Goal: Use online tool/utility: Utilize a website feature to perform a specific function

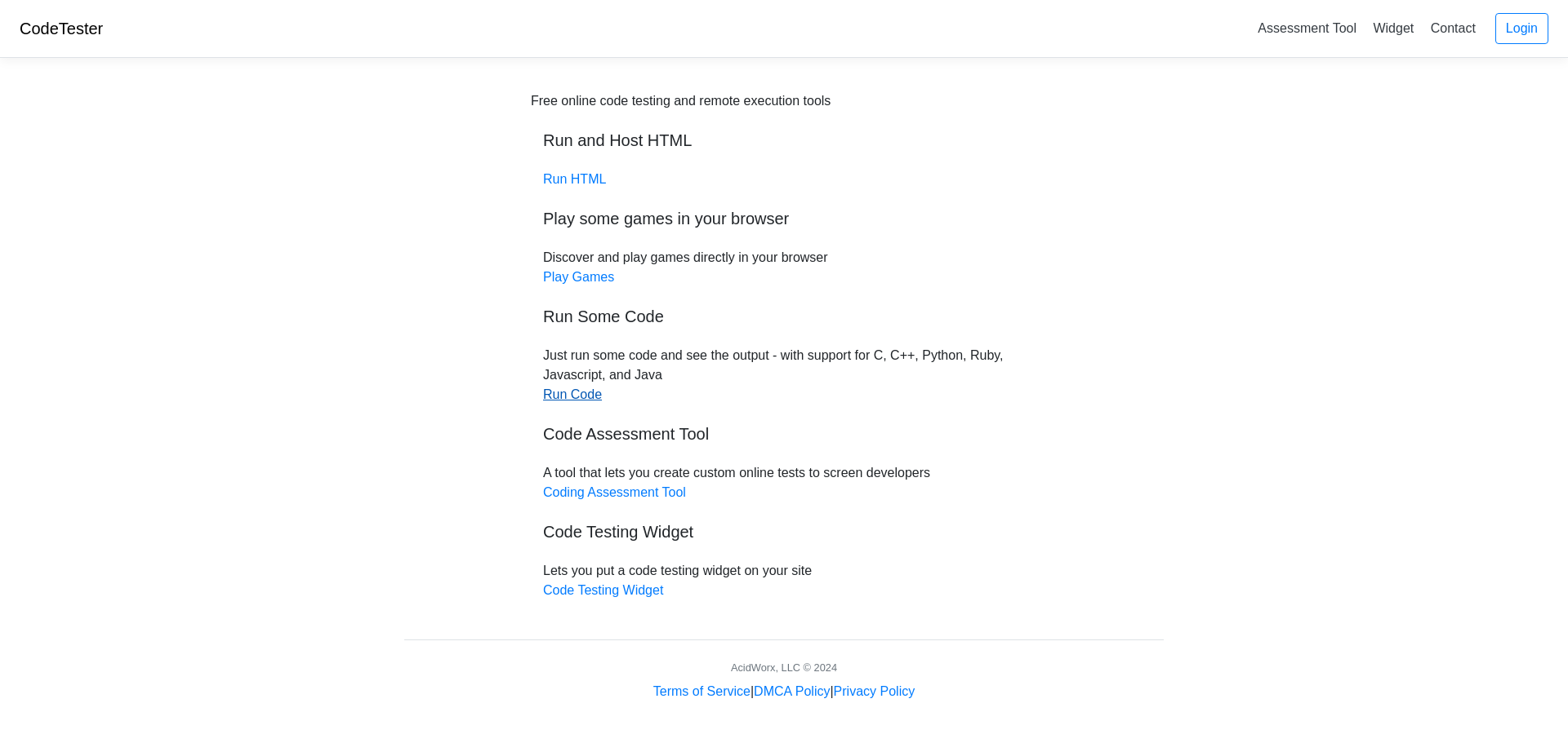
click at [551, 393] on link "Run Code" at bounding box center [572, 394] width 59 height 14
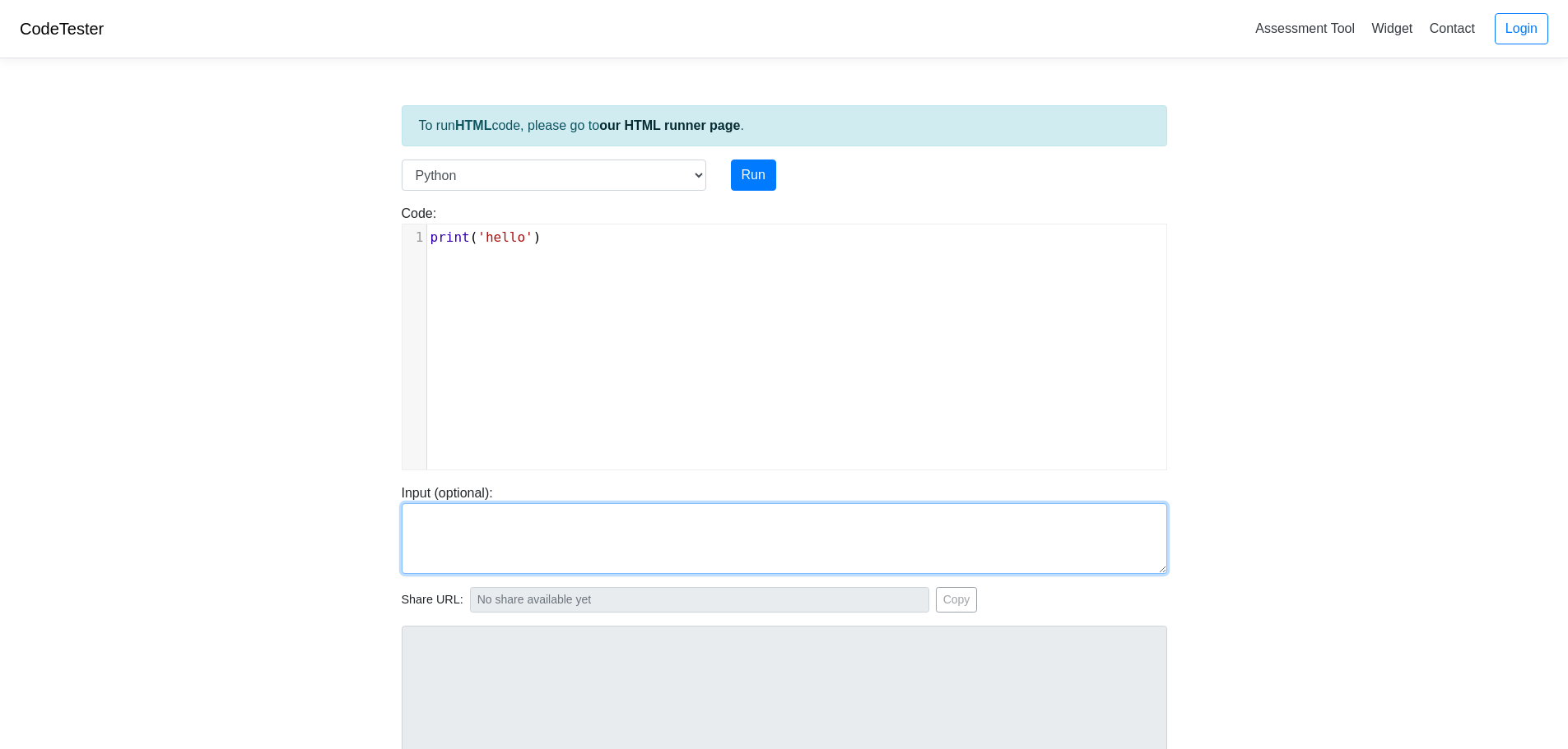
click at [497, 540] on textarea at bounding box center [784, 538] width 765 height 71
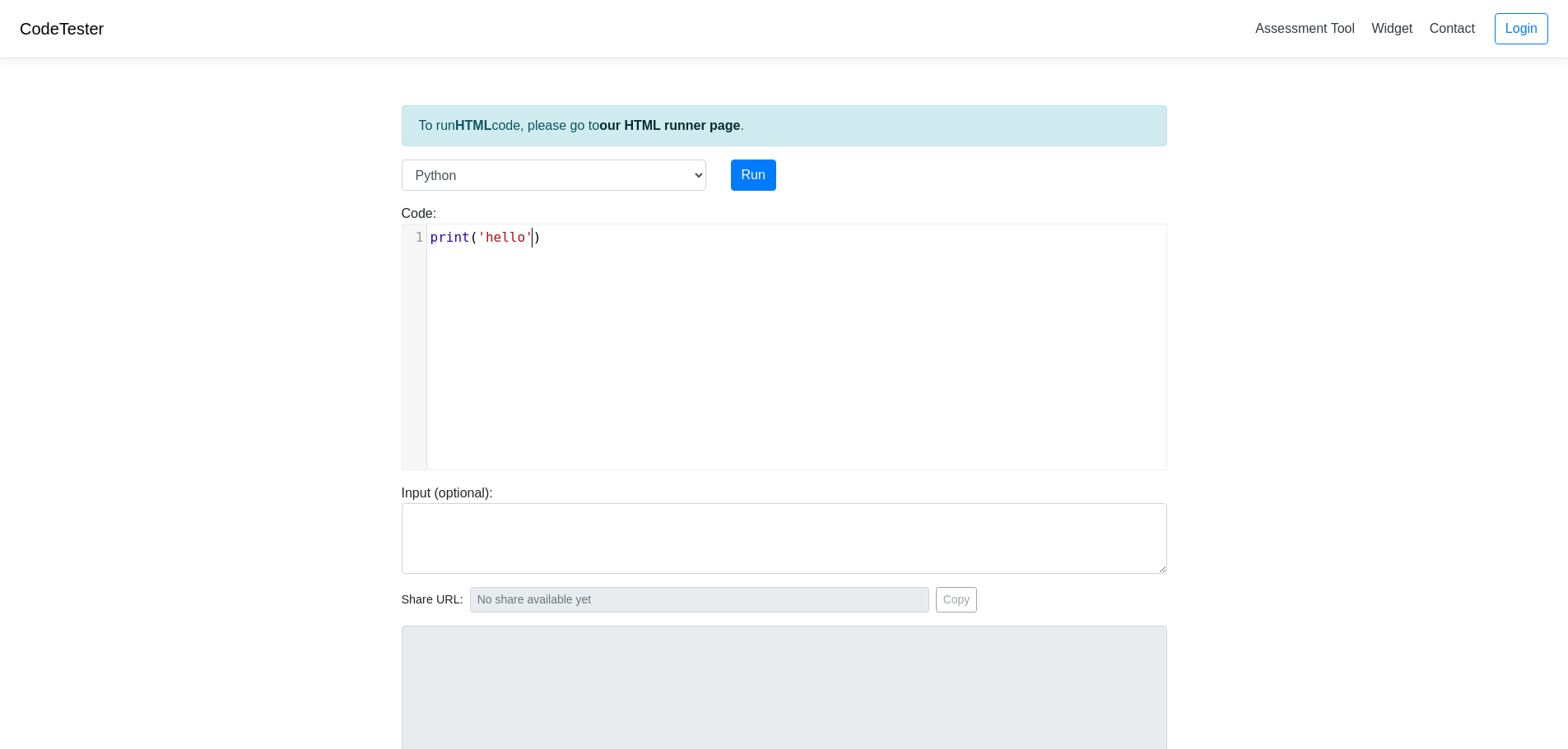
drag, startPoint x: 551, startPoint y: 282, endPoint x: 540, endPoint y: 232, distance: 51.2
click at [550, 275] on div "xxxxxxxxxx 1 print ( 'hello' )" at bounding box center [796, 359] width 788 height 270
drag, startPoint x: 547, startPoint y: 245, endPoint x: 233, endPoint y: 249, distance: 314.0
click at [233, 249] on body "CodeTester Assessment Tool Widget Contact Login To run HTML code, please go to …" at bounding box center [784, 438] width 1568 height 878
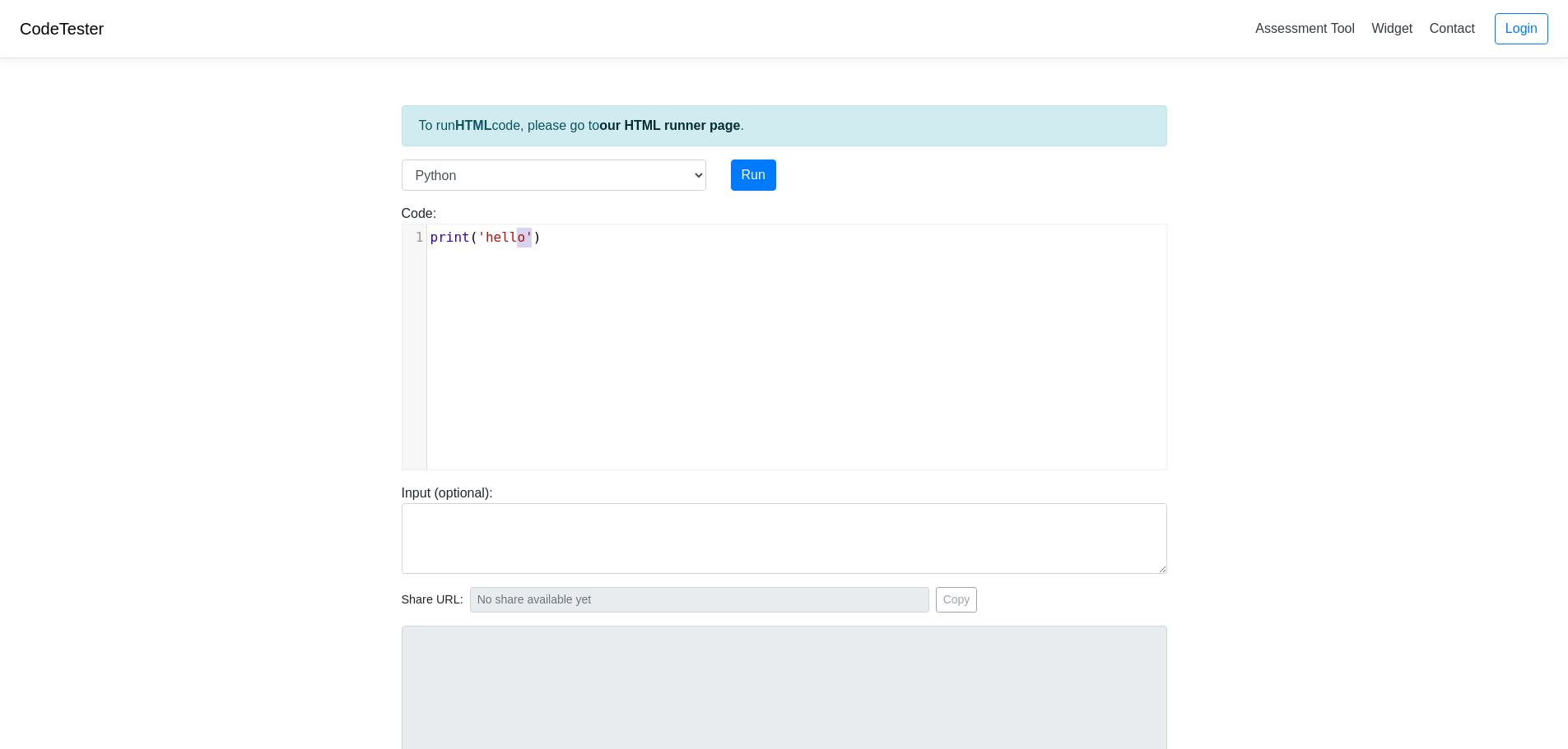
type textarea "print('hello')"
drag, startPoint x: 540, startPoint y: 236, endPoint x: 395, endPoint y: 244, distance: 145.2
click at [395, 244] on div "Code: print('hello') print('hello') x 1 print ( 'hello' )" at bounding box center [784, 337] width 790 height 267
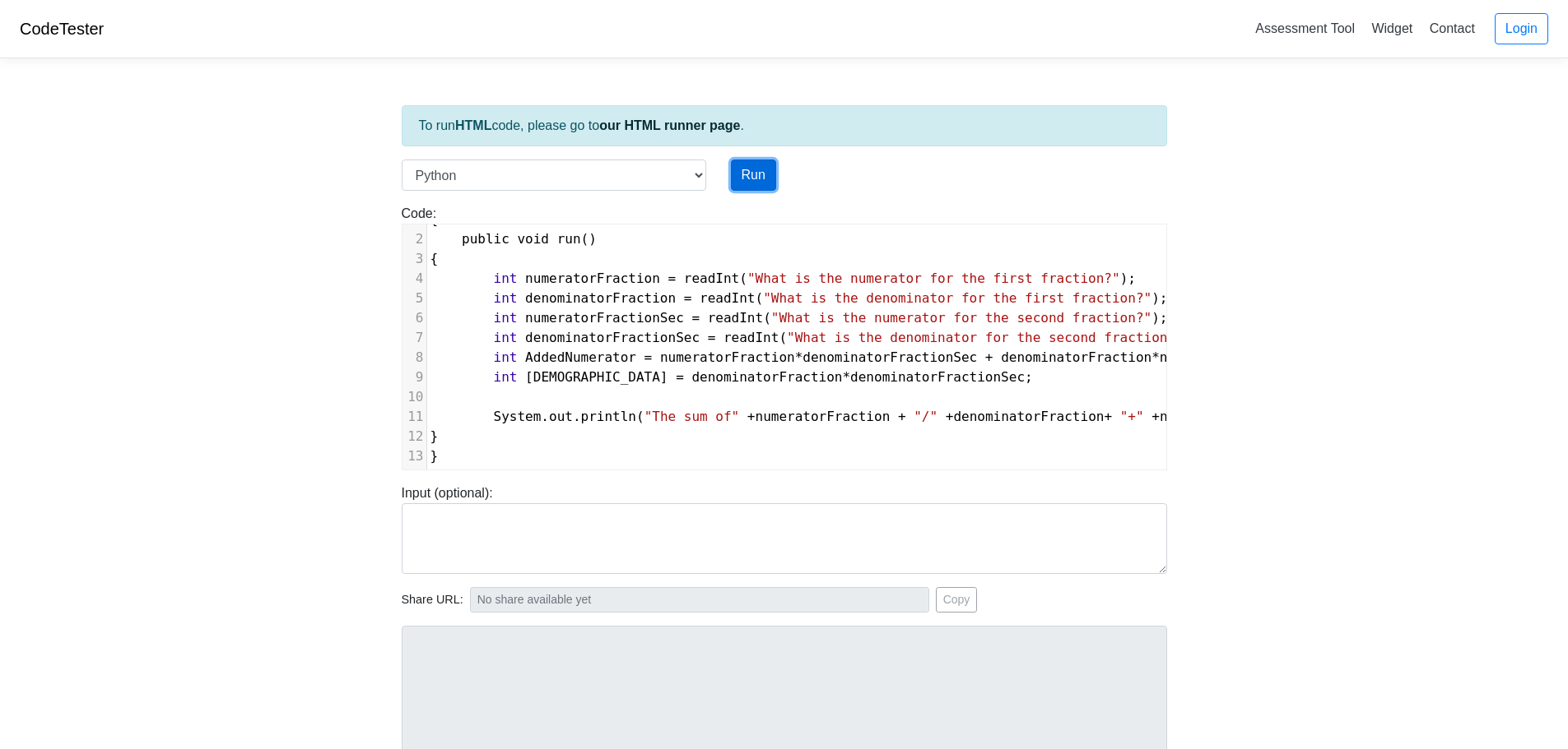
click at [736, 183] on button "Run" at bounding box center [753, 174] width 45 height 31
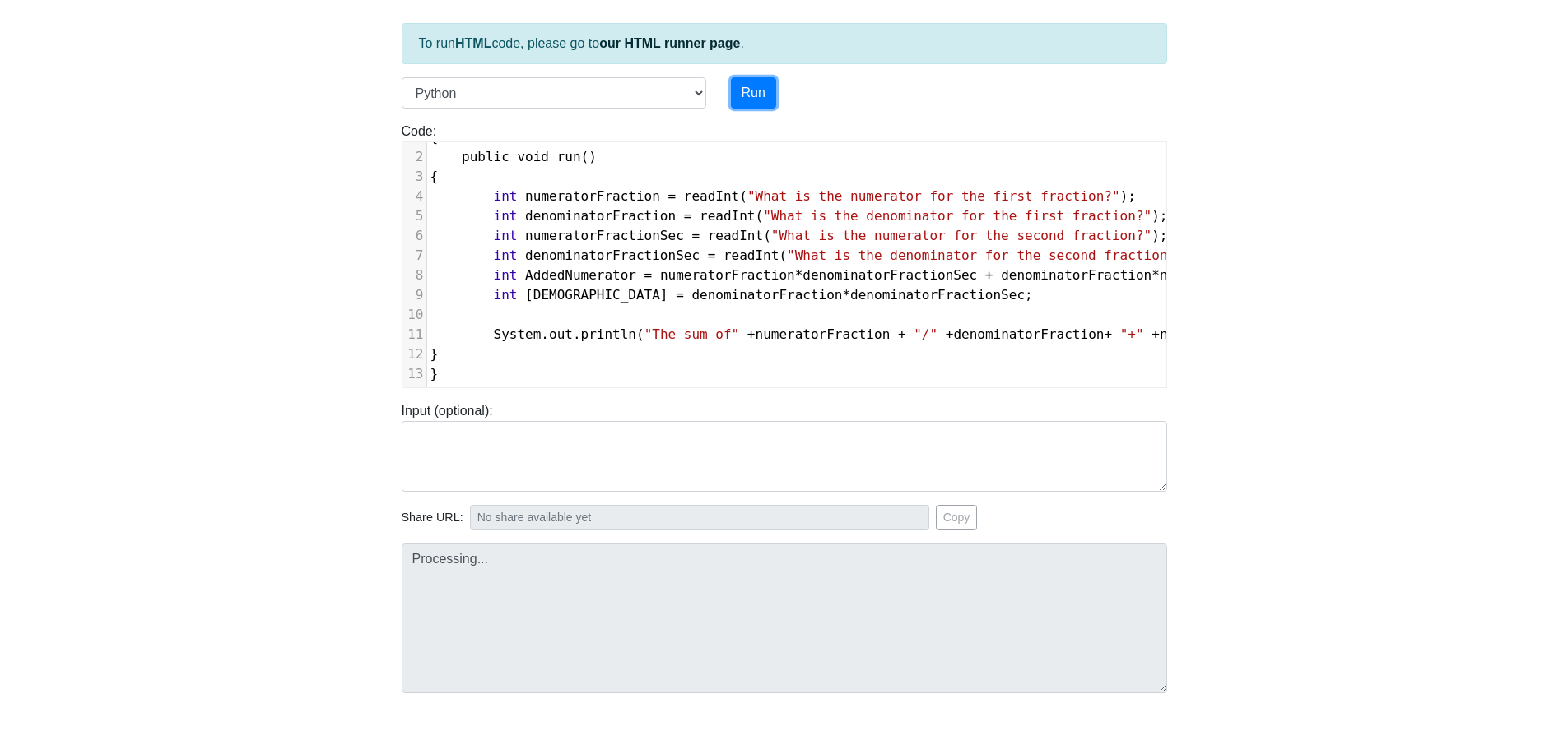
scroll to position [168, 0]
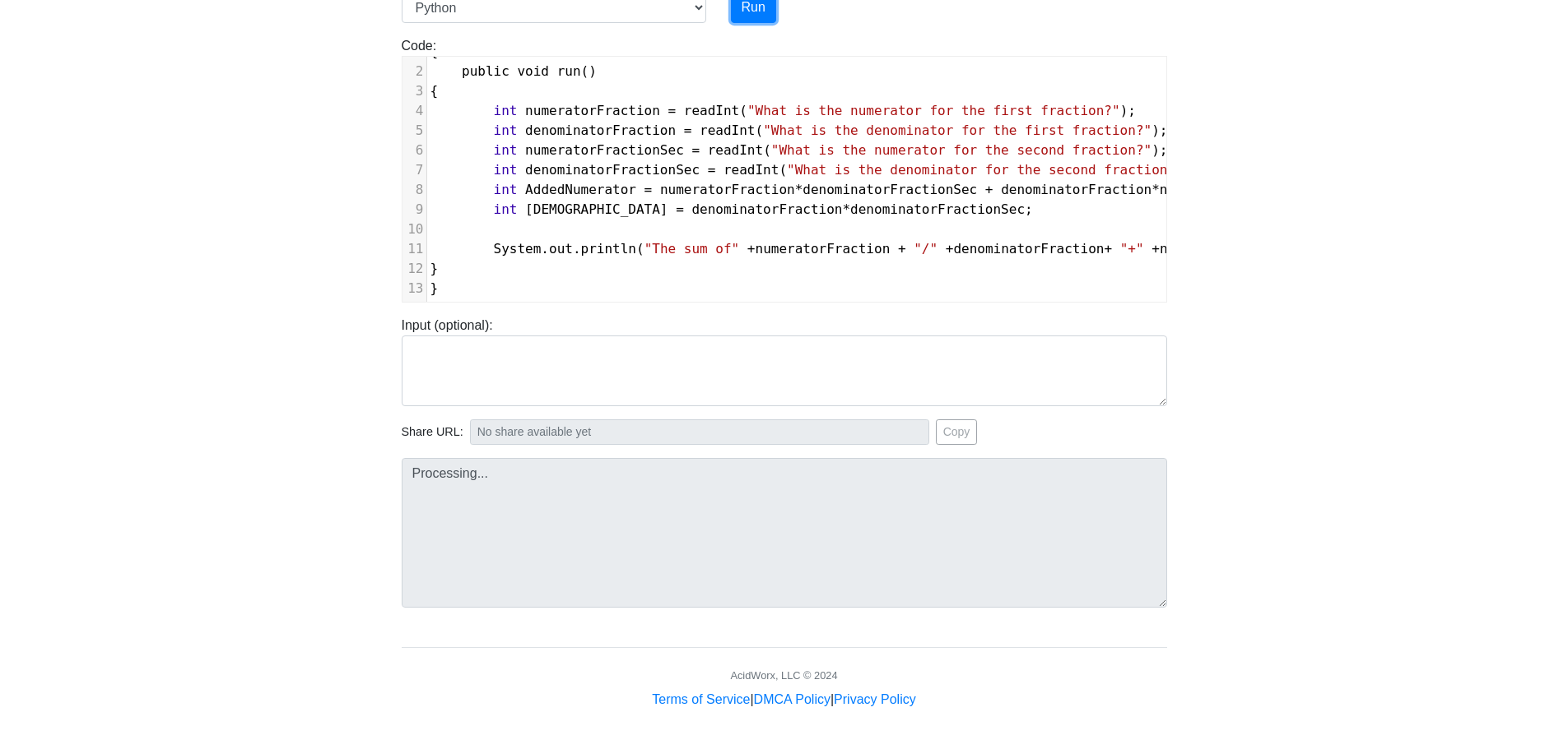
type input "https://codetester.io/runner?s=aklaKpvbzM"
type textarea "Submission status: Runtime Error (NZEC) Stderr: File "script.py", line 2 public…"
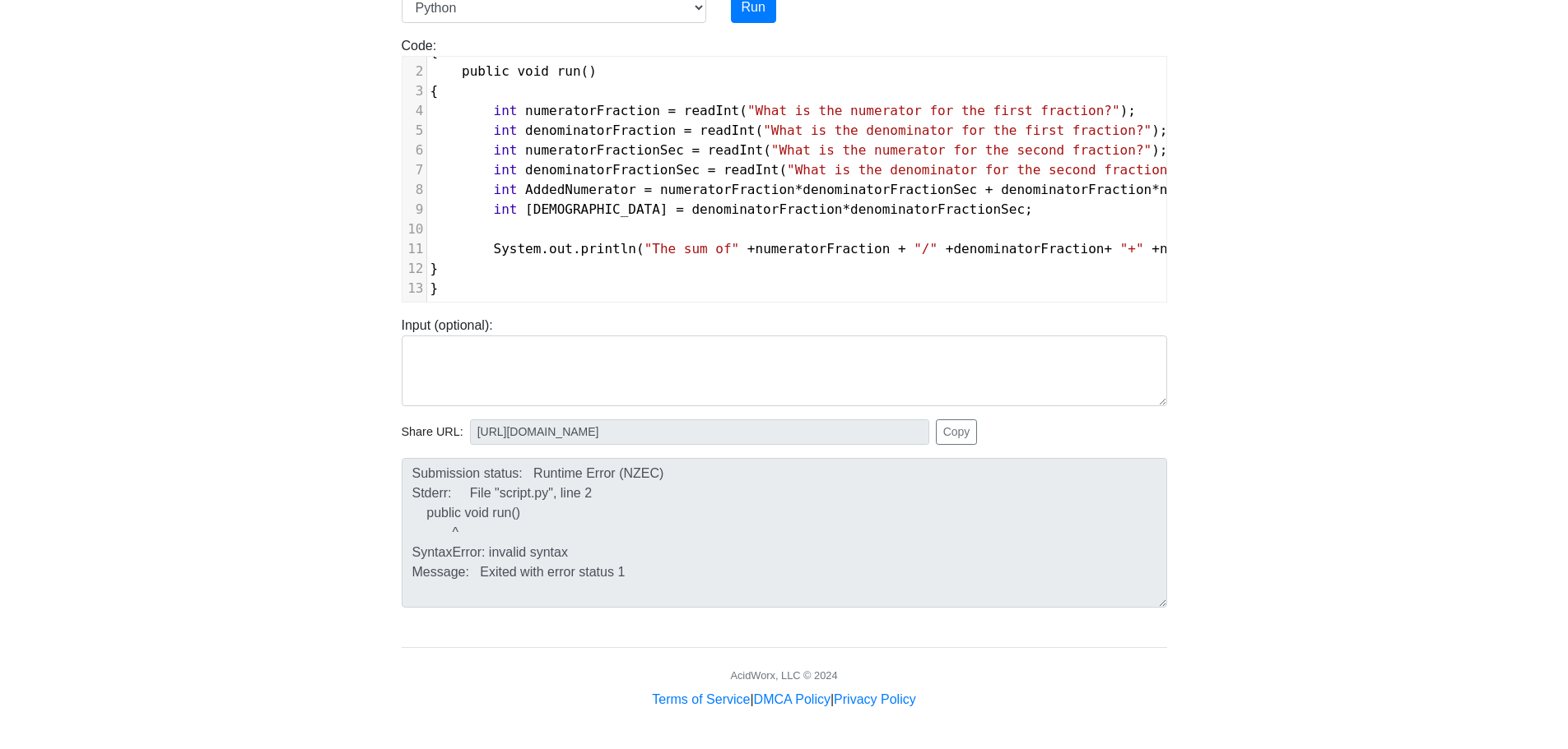
click at [380, 555] on body "CodeTester Assessment Tool Widget Contact Login To run HTML code, please go to …" at bounding box center [784, 271] width 1568 height 878
click at [610, 442] on input "https://codetester.io/runner?s=aklaKpvbzM" at bounding box center [700, 432] width 459 height 26
click at [497, 448] on div "Submission status: Runtime Error (NZEC) Stderr: File "script.py", line 2 public…" at bounding box center [784, 526] width 790 height 163
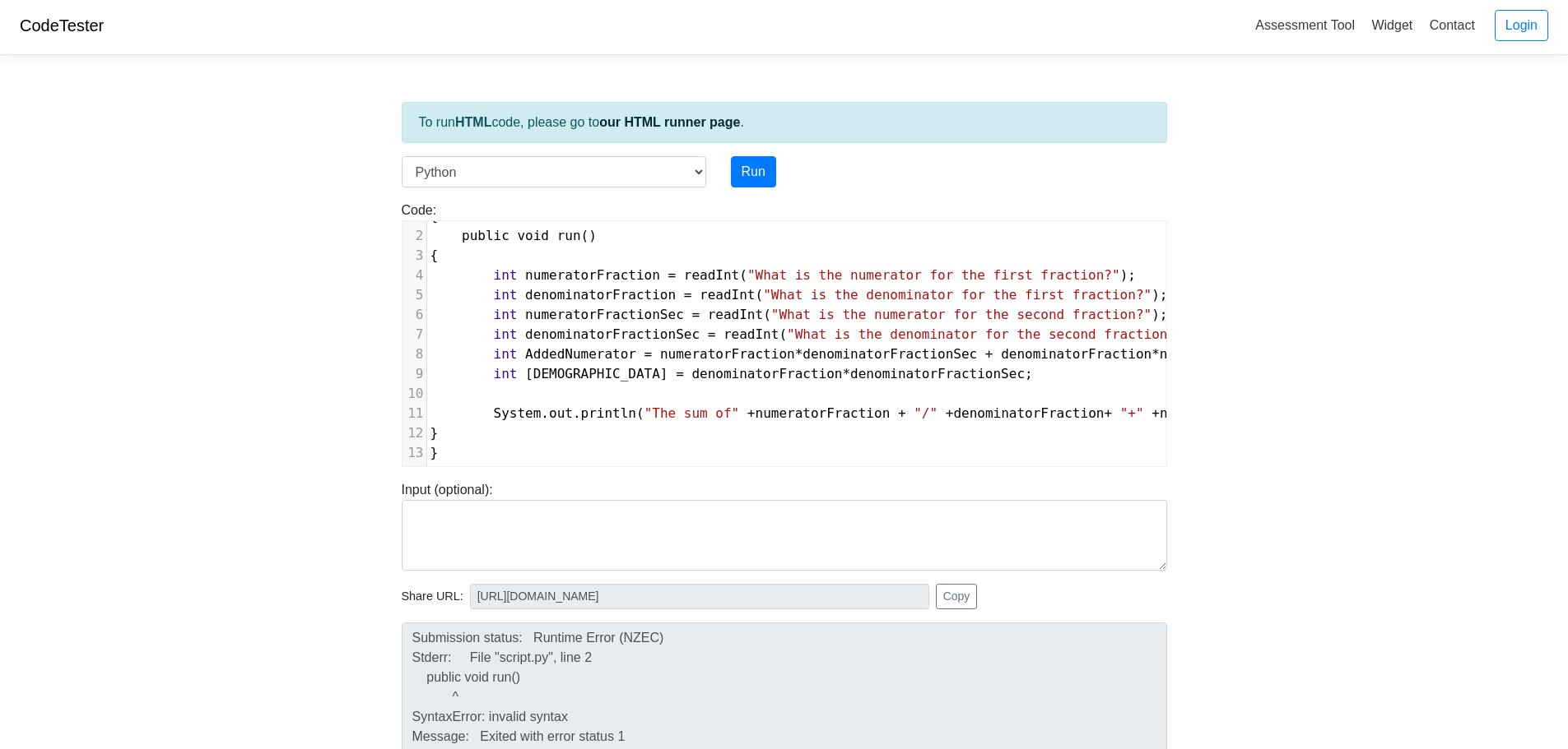
scroll to position [0, 0]
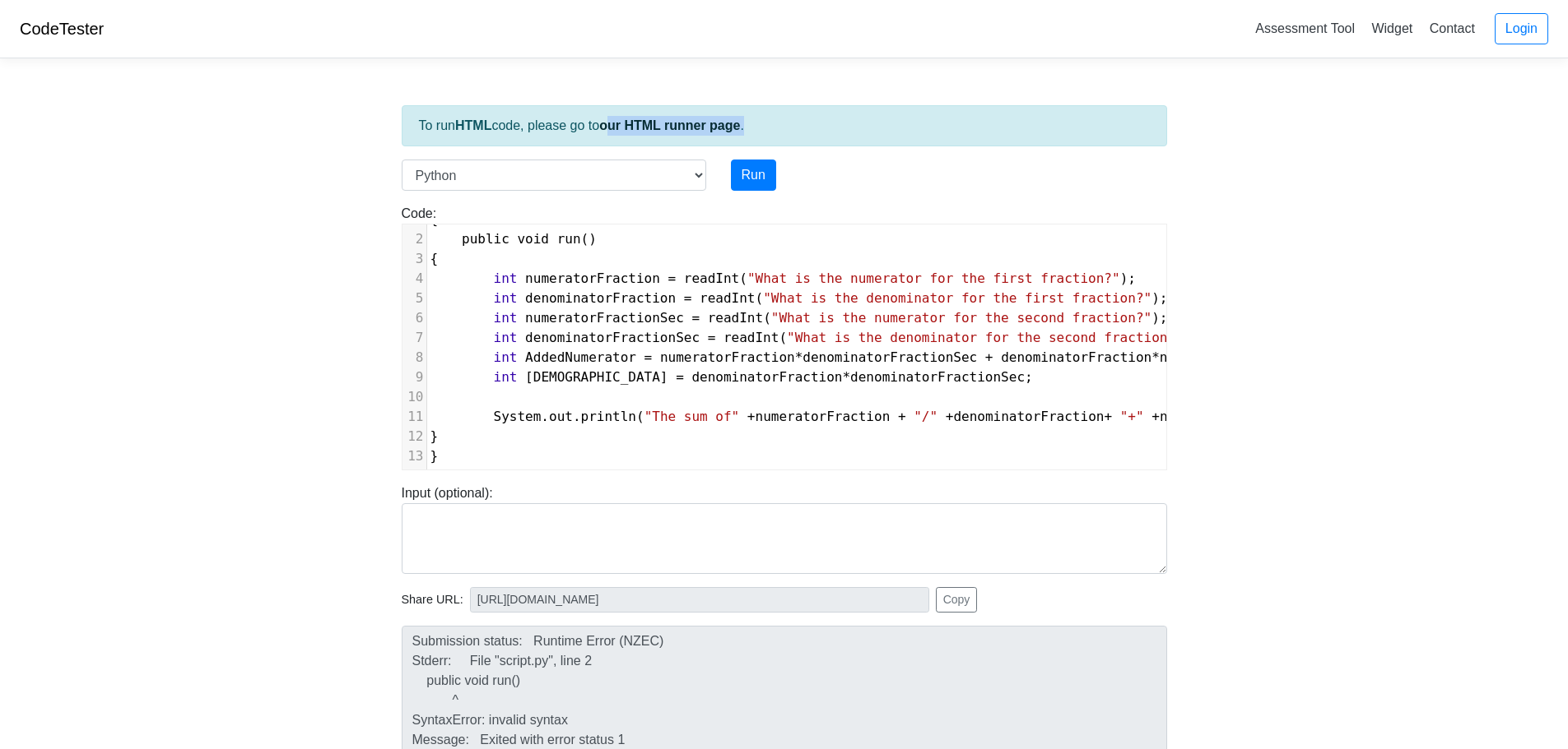
drag, startPoint x: 764, startPoint y: 113, endPoint x: 533, endPoint y: 116, distance: 231.0
click at [538, 117] on div "To run HTML code, please go to our HTML runner page ." at bounding box center [784, 126] width 765 height 41
click at [562, 168] on select "C C++ Go Java Javascript Python Ruby" at bounding box center [553, 174] width 304 height 31
select select "javascript"
click at [401, 159] on select "C C++ Go Java Javascript Python Ruby" at bounding box center [553, 174] width 304 height 31
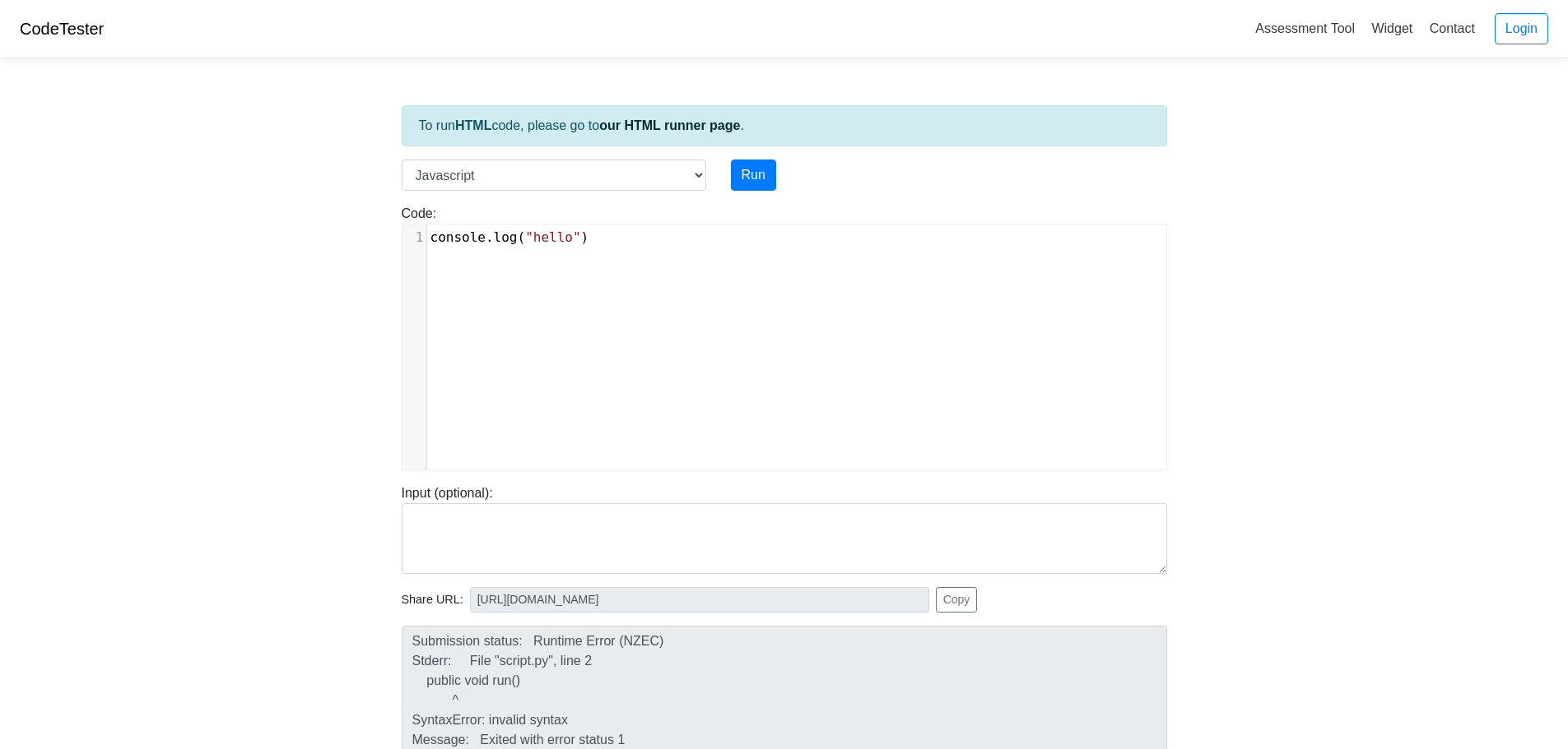
scroll to position [7, 0]
drag, startPoint x: 702, startPoint y: 231, endPoint x: 120, endPoint y: 248, distance: 582.2
click at [120, 248] on body "CodeTester Assessment Tool Widget Contact Login To run HTML code, please go to …" at bounding box center [784, 438] width 1568 height 878
type textarea "console.log("hello")"
drag, startPoint x: 637, startPoint y: 271, endPoint x: 412, endPoint y: 218, distance: 231.2
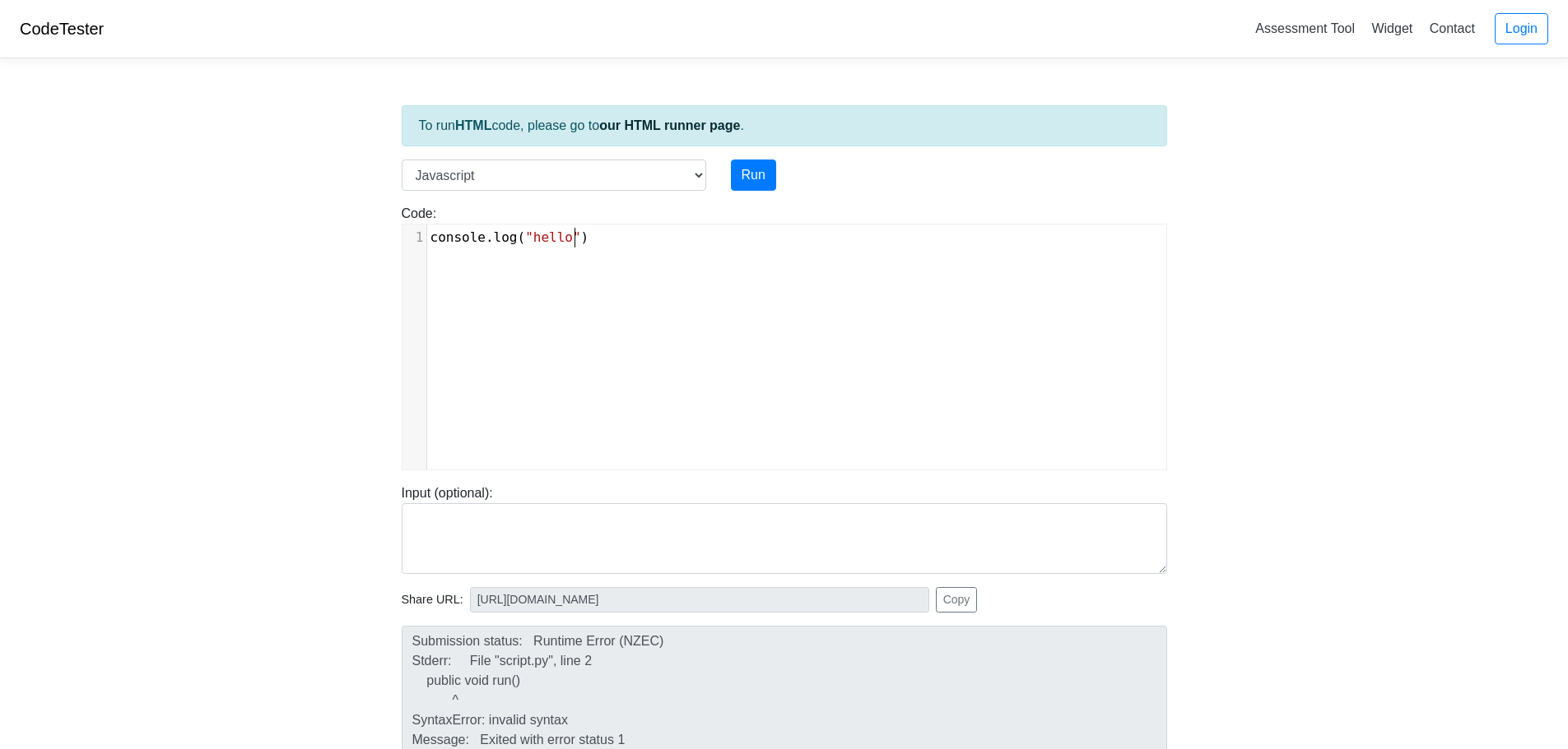
click at [396, 226] on div "Code: console.log("hello") console.log("hello") xxxxxxxxxx 1 console . log ( "h…" at bounding box center [784, 337] width 790 height 267
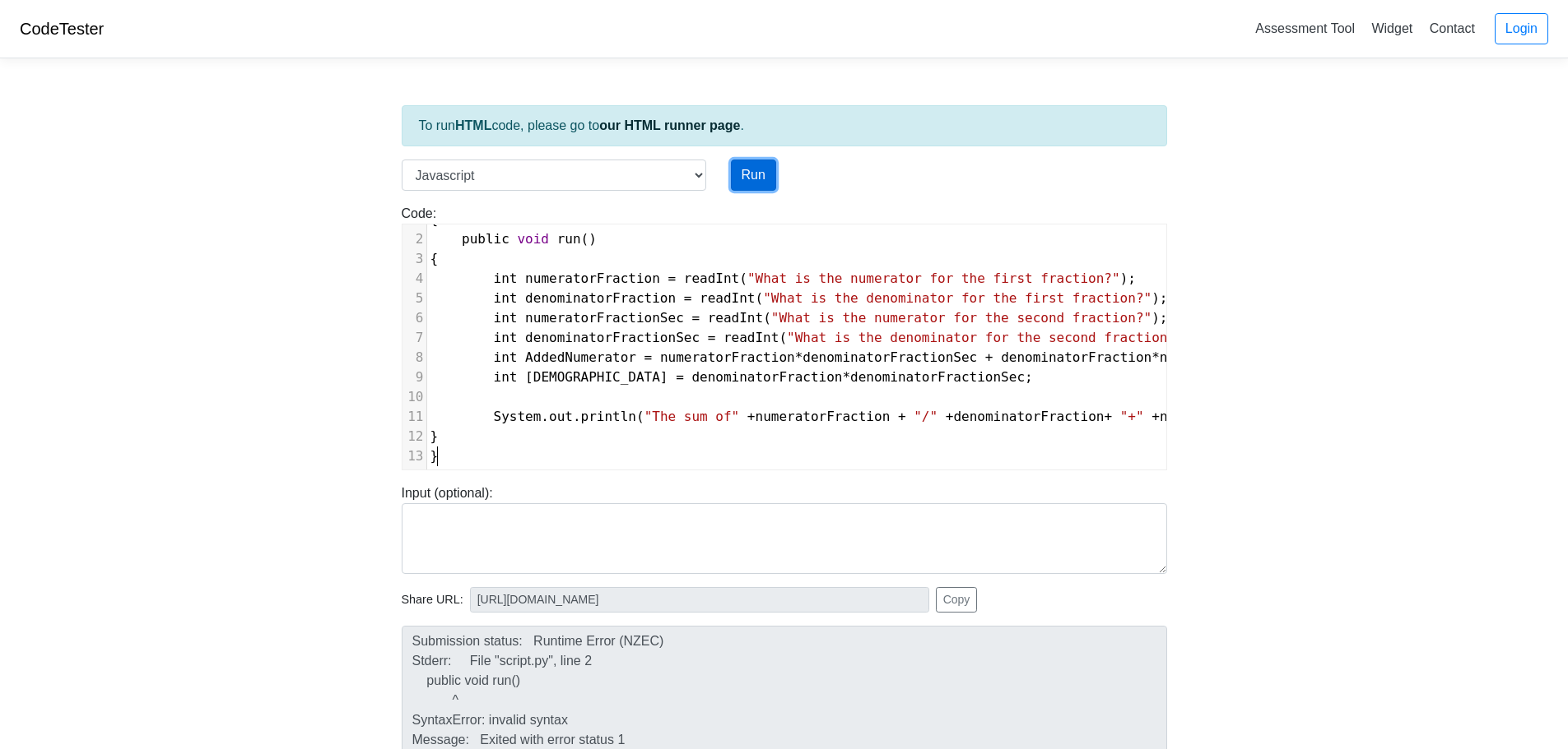
click at [759, 169] on button "Run" at bounding box center [753, 174] width 45 height 31
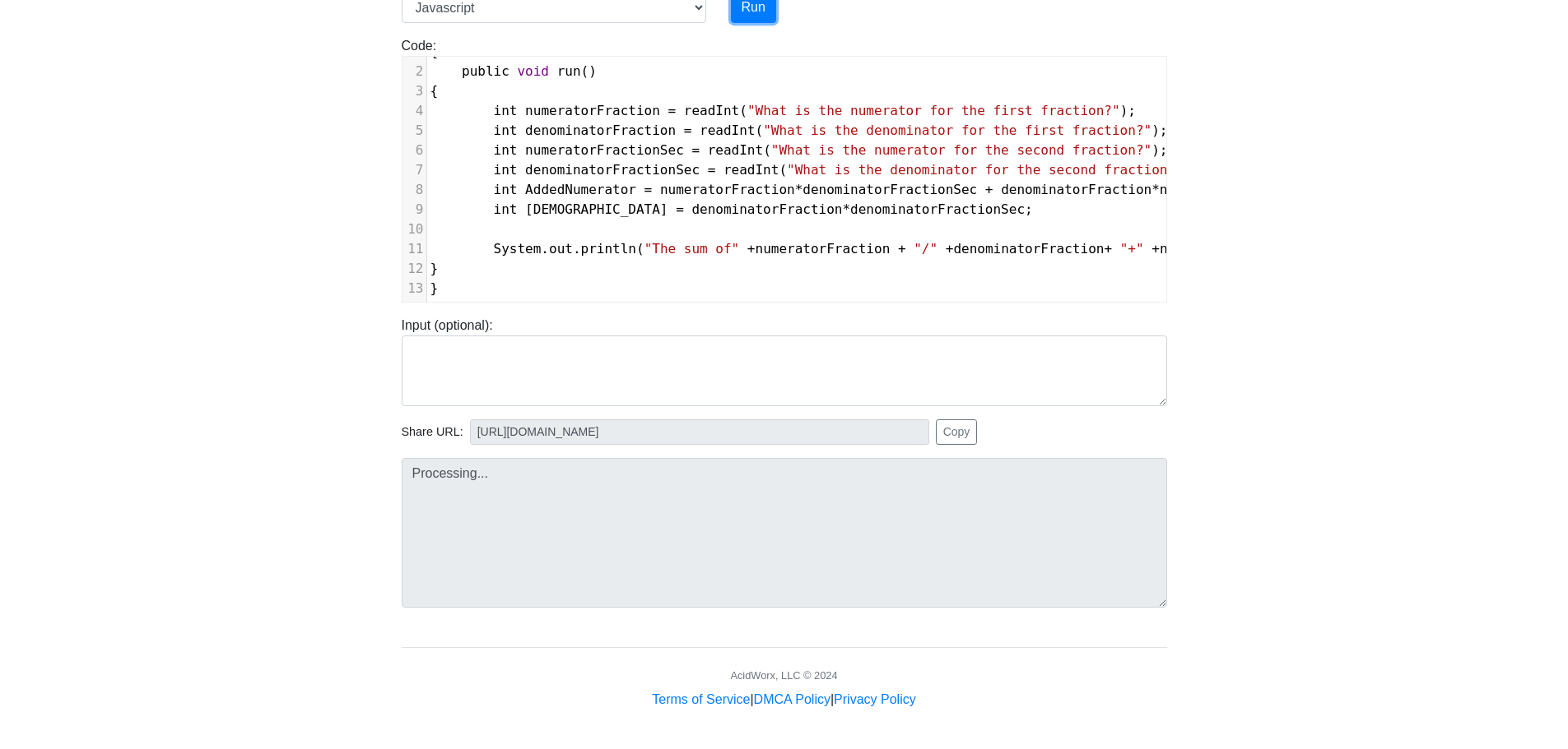
type input "https://codetester.io/runner?s=GJXedqGLlR"
type textarea "Submission status: Runtime Error (NZEC) Stderr: /box/script.js:2 public void ru…"
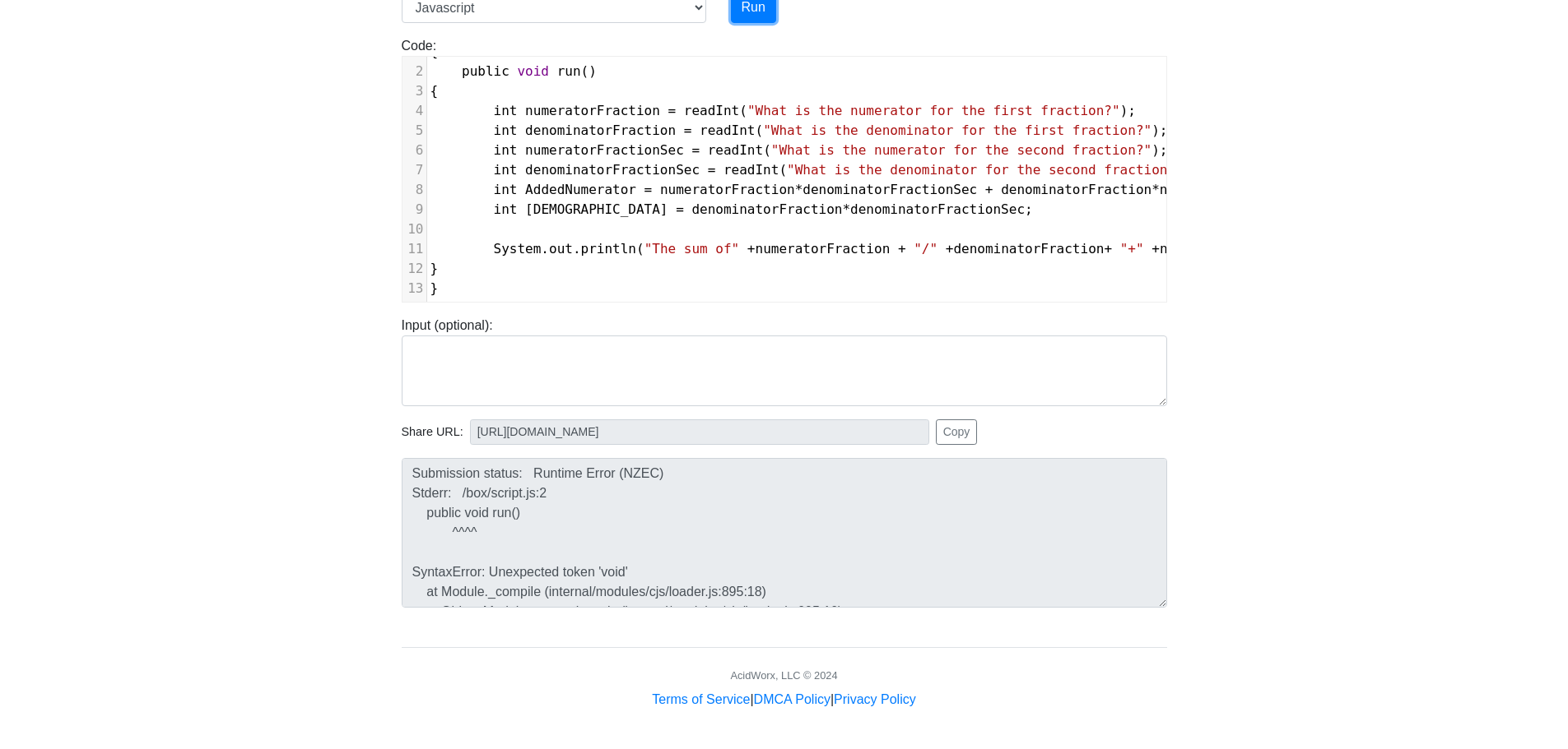
scroll to position [3, 0]
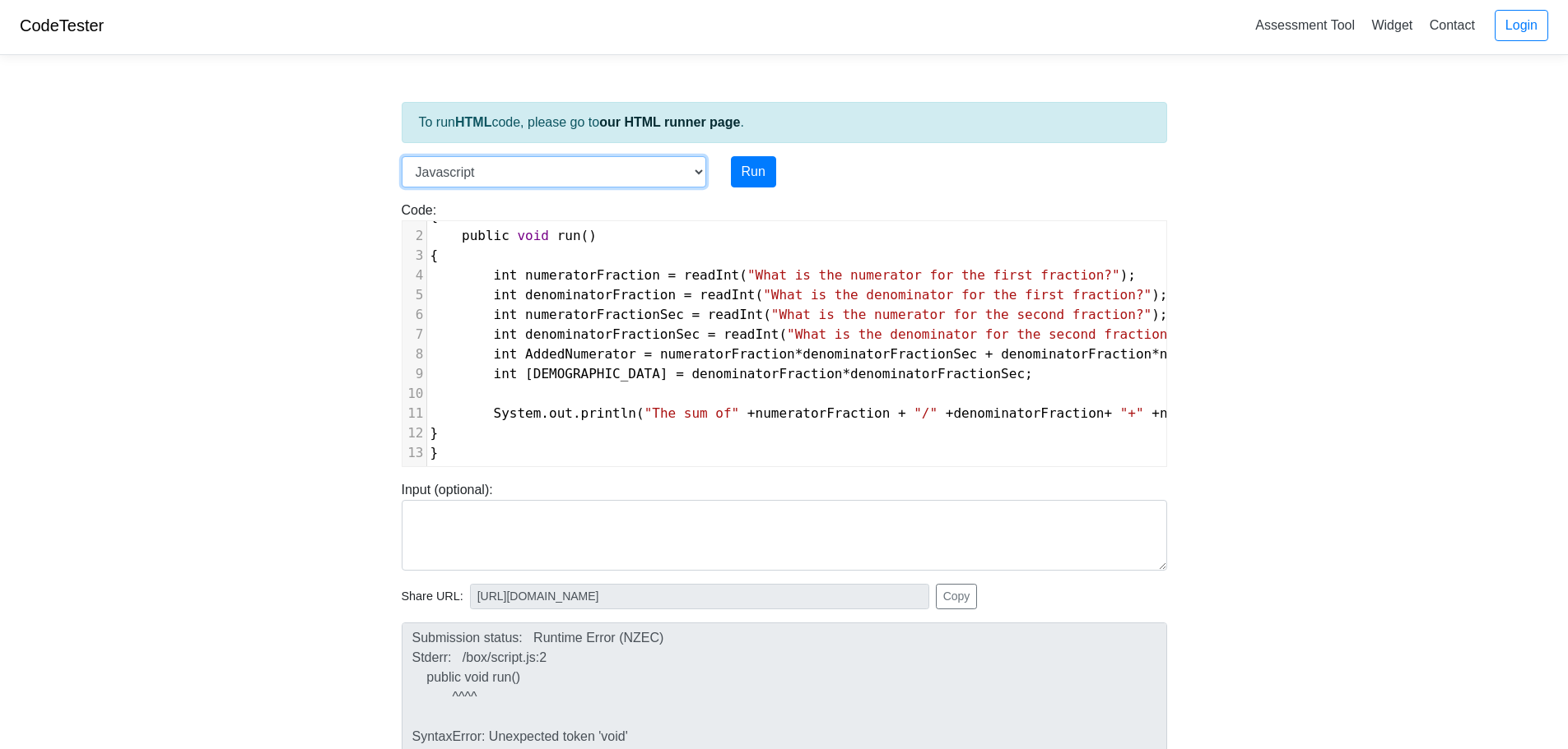
click at [569, 176] on select "C C++ Go Java Javascript Python Ruby" at bounding box center [553, 172] width 304 height 31
select select "java"
click at [401, 156] on select "C C++ Go Java Javascript Python Ruby" at bounding box center [553, 172] width 304 height 31
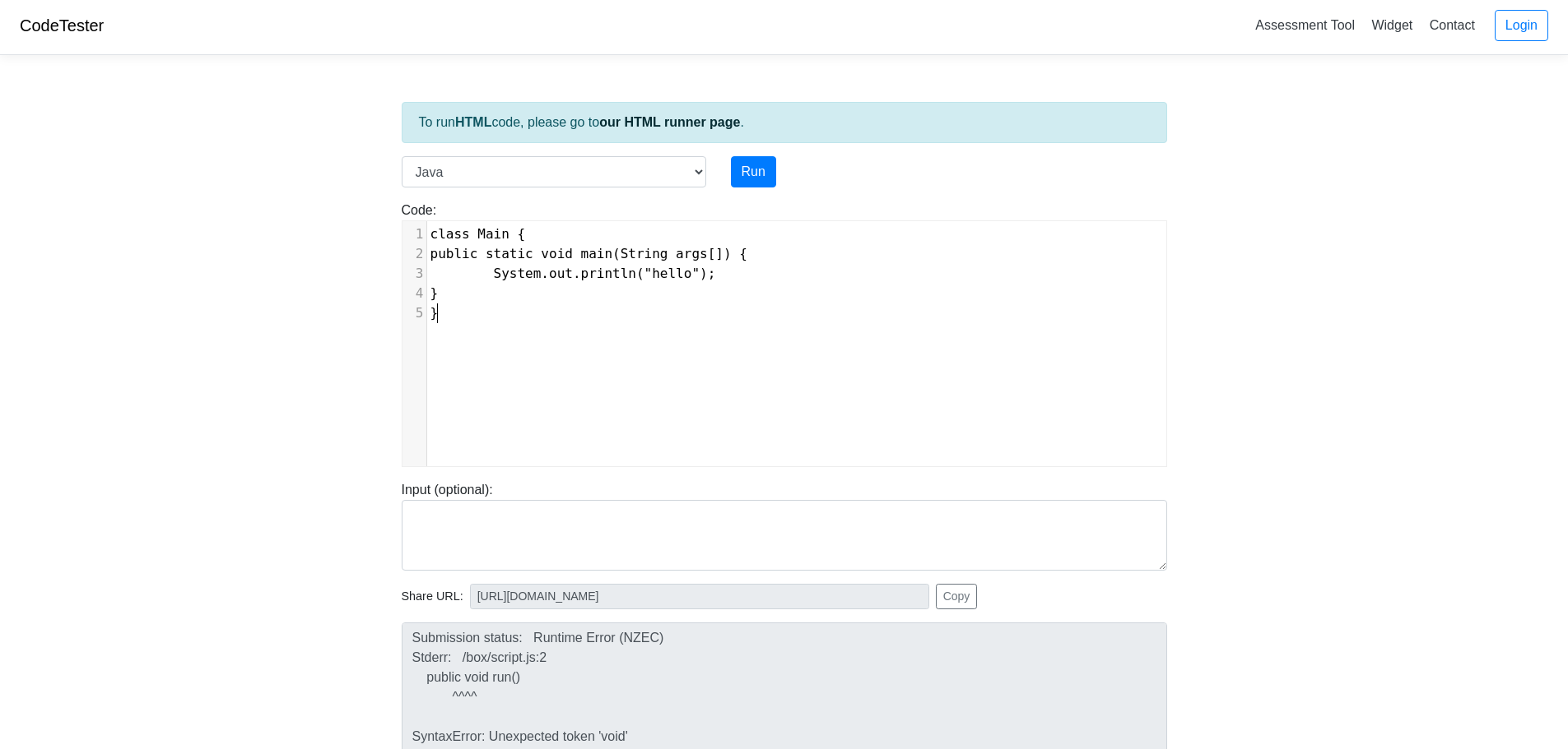
scroll to position [7, 0]
type textarea "class Main { public static void main(String args[]) { System.out.println("hello…"
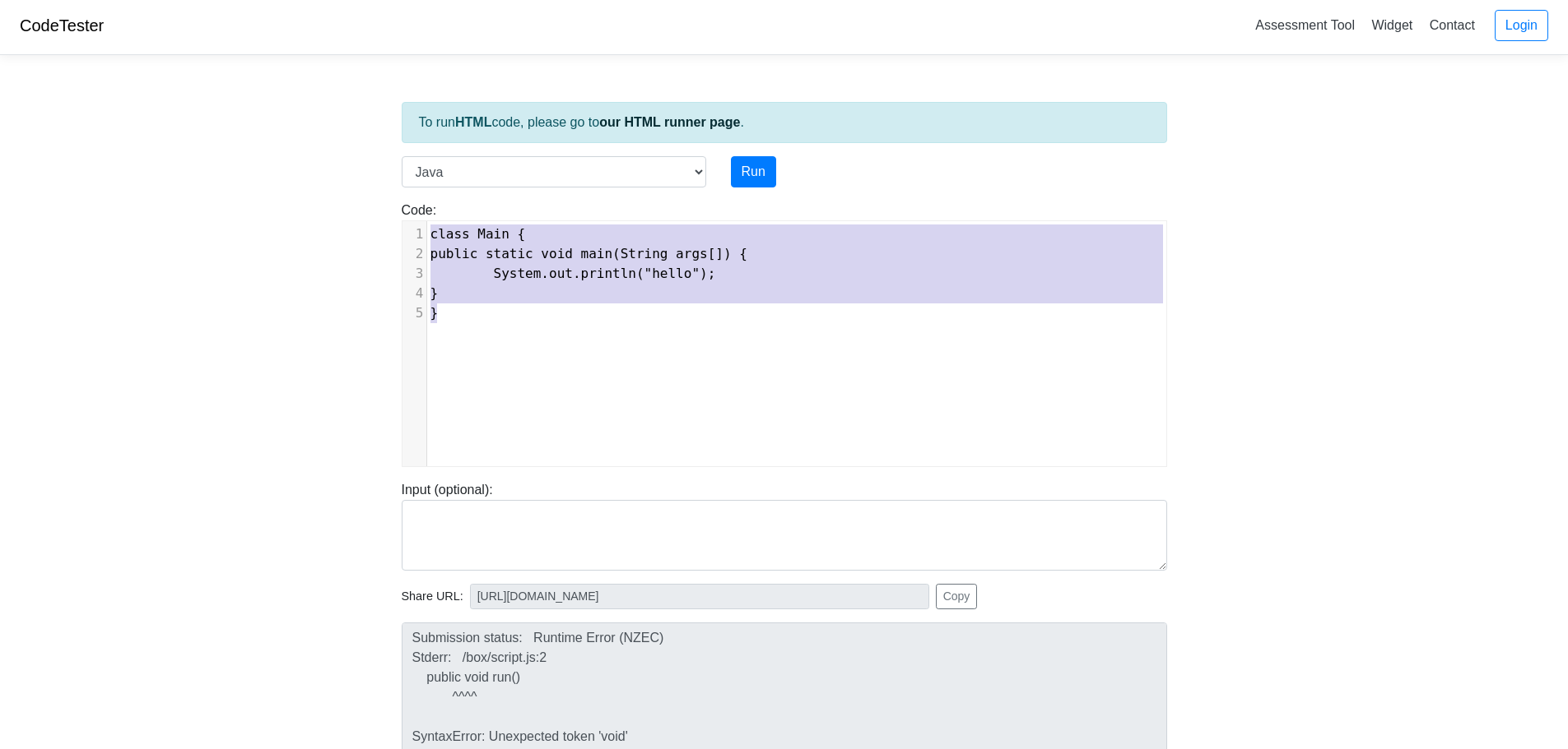
drag, startPoint x: 788, startPoint y: 314, endPoint x: 342, endPoint y: 194, distance: 461.9
click at [342, 194] on body "CodeTester Assessment Tool Widget Contact Login To run HTML code, please go to …" at bounding box center [784, 435] width 1568 height 878
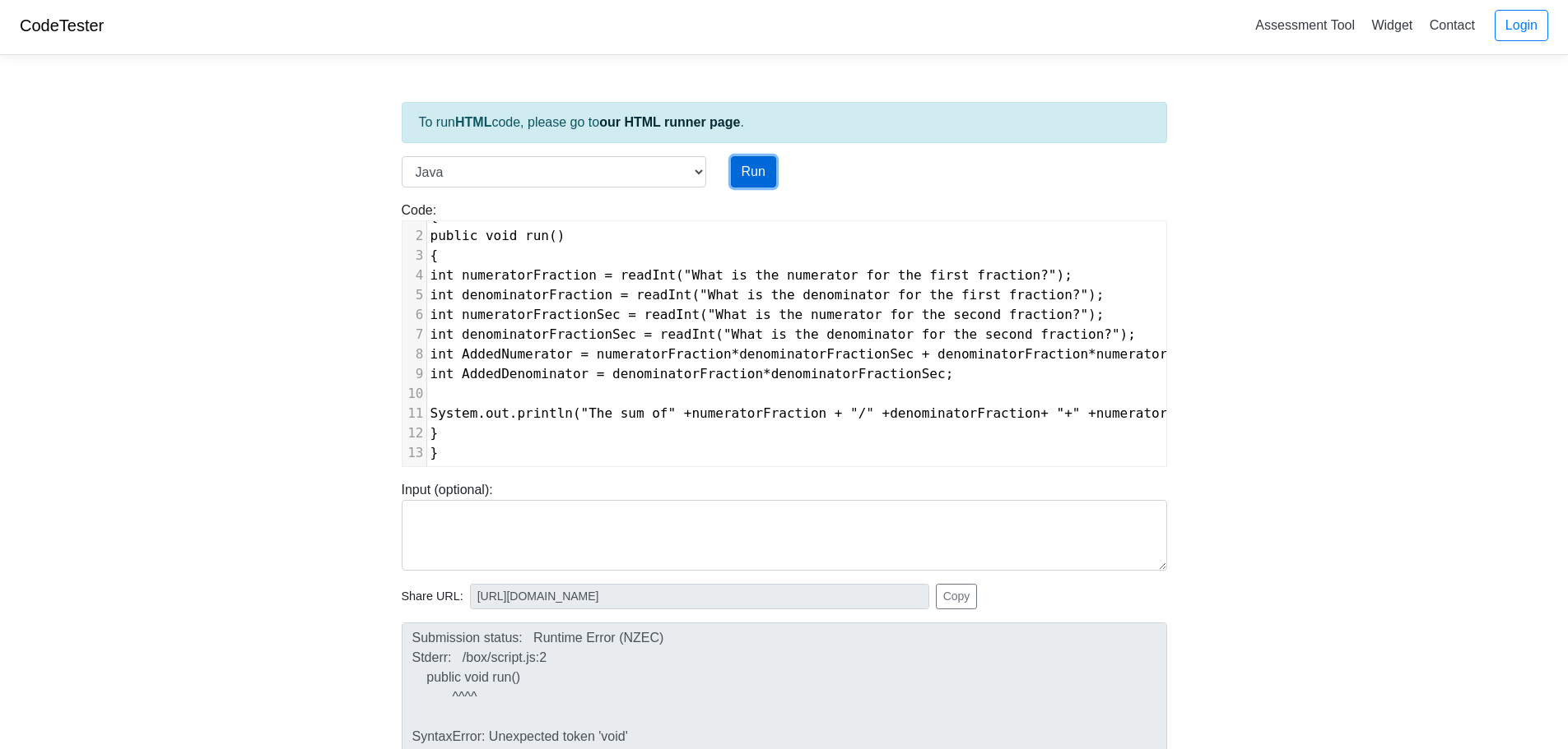
click at [741, 168] on button "Run" at bounding box center [753, 172] width 45 height 31
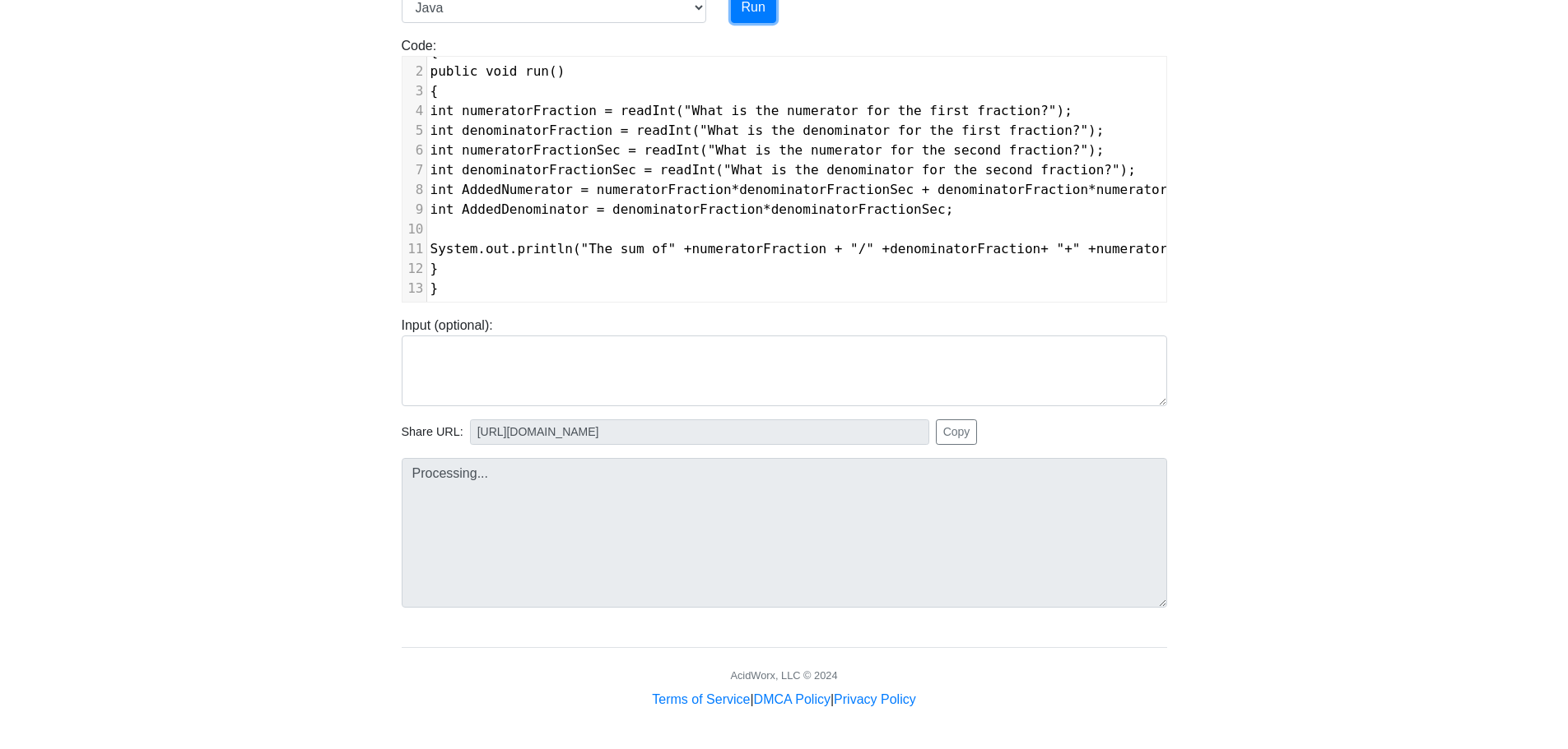
type input "https://codetester.io/runner?s=e0zydBPZXb"
type textarea "Submission status: Compilation Error Compile Output: Main.java:1: error: class,…"
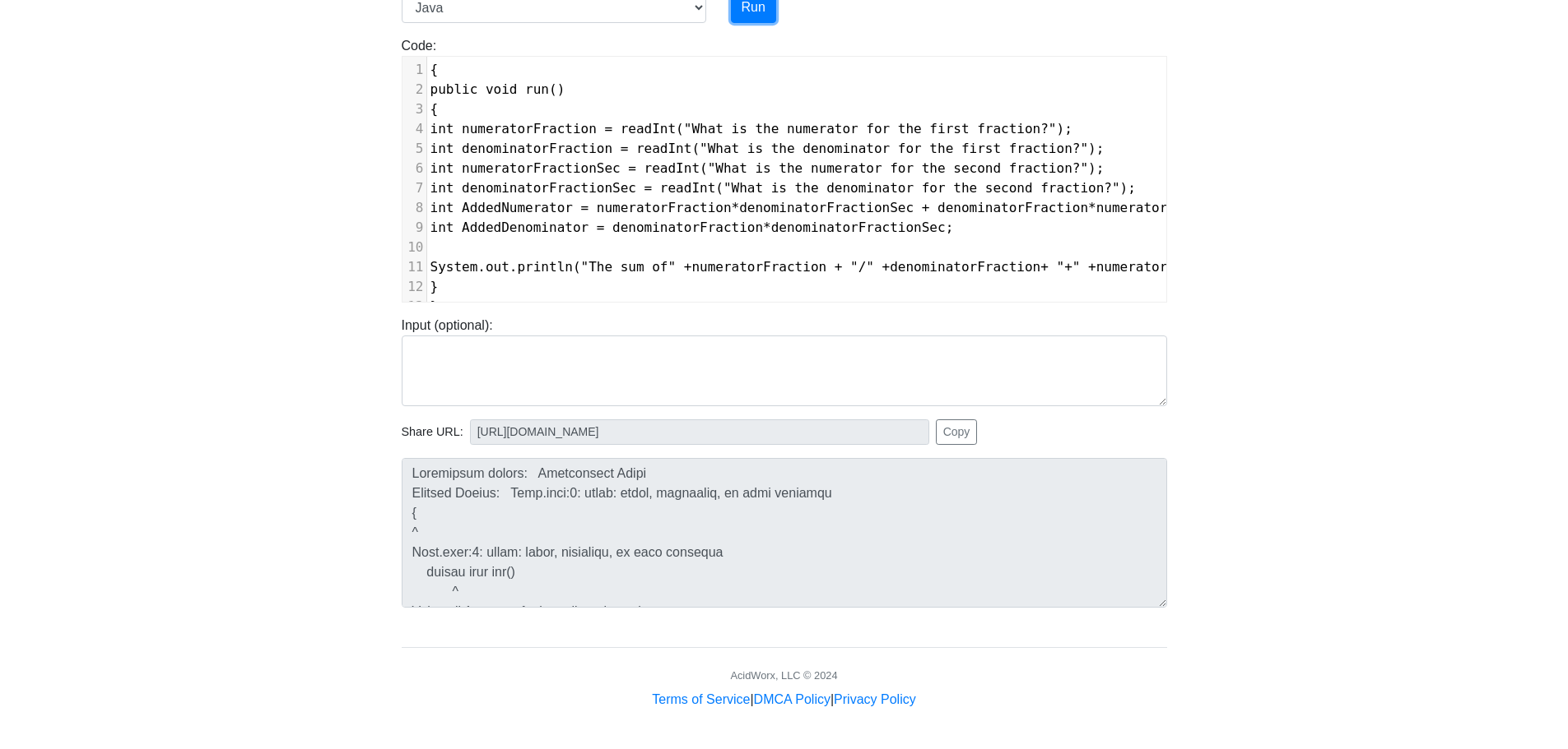
scroll to position [0, 0]
